Goal: Submit feedback/report problem

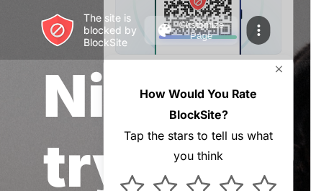
click at [76, 190] on span "Nice try..." at bounding box center [117, 131] width 148 height 140
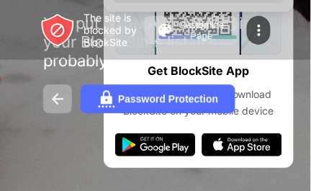
scroll to position [261, 0]
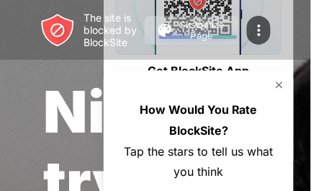
scroll to position [2, 0]
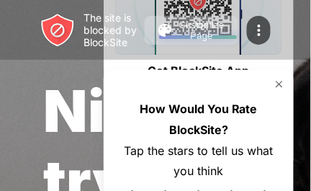
click at [292, 43] on div "The site is blocked by BlockSite Customize Page Edit Block List Redirect Custom…" at bounding box center [155, 30] width 311 height 60
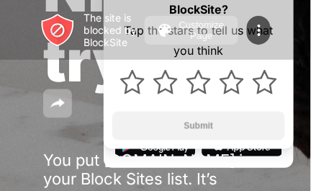
scroll to position [261, 0]
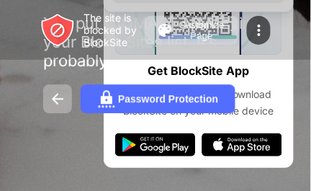
click at [255, 97] on div "Password Protection" at bounding box center [155, 98] width 225 height 29
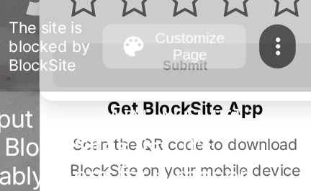
scroll to position [238, 0]
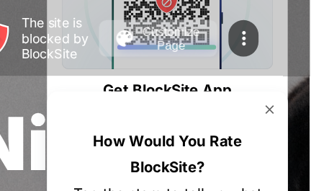
click at [200, 74] on div "How Would You Rate BlockSite? Tap the stars to tell us what you think Submit" at bounding box center [199, 172] width 190 height 200
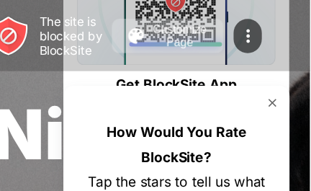
scroll to position [0, 0]
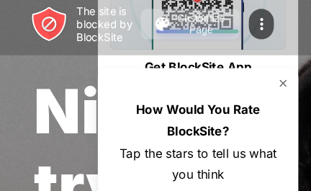
click at [127, 101] on div "How Would You Rate BlockSite?" at bounding box center [198, 122] width 173 height 42
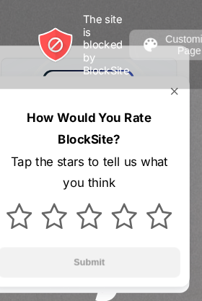
click at [161, 190] on img at bounding box center [155, 204] width 25 height 25
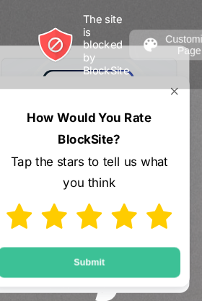
click at [159, 190] on img at bounding box center [155, 204] width 25 height 25
click at [158, 190] on img at bounding box center [155, 204] width 25 height 25
click at [159, 190] on img at bounding box center [155, 204] width 25 height 25
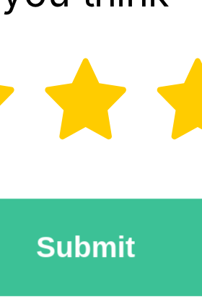
scroll to position [7, 0]
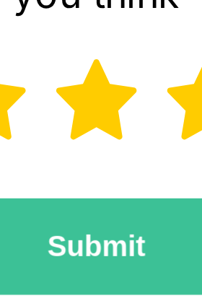
click at [80, 190] on button "Submit" at bounding box center [89, 241] width 173 height 29
